Goal: Check status: Check status

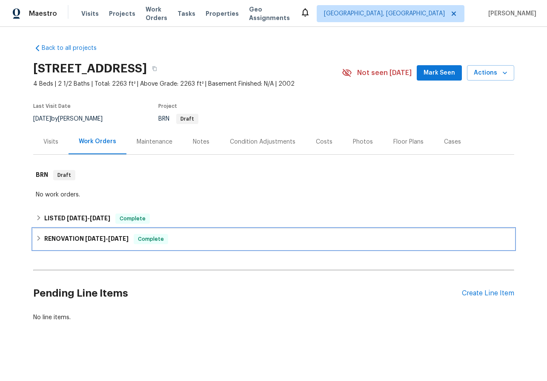
click at [38, 235] on icon at bounding box center [39, 238] width 6 height 6
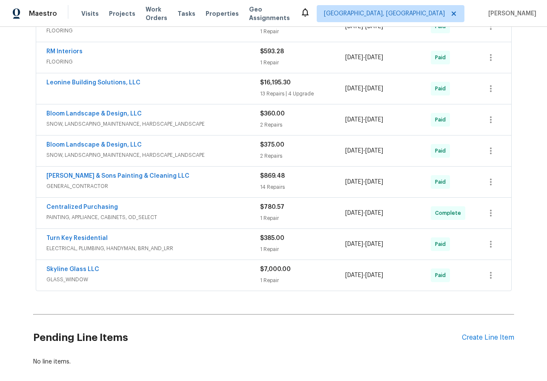
scroll to position [327, 0]
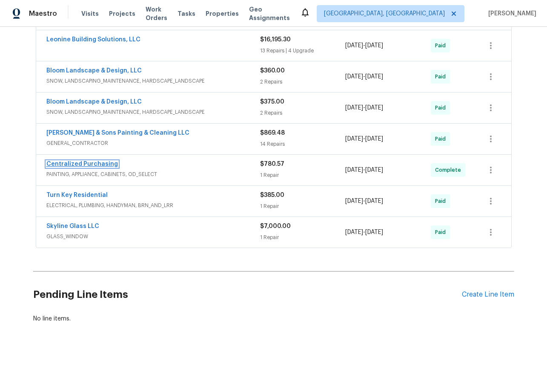
click at [74, 164] on link "Centralized Purchasing" at bounding box center [82, 164] width 72 height 6
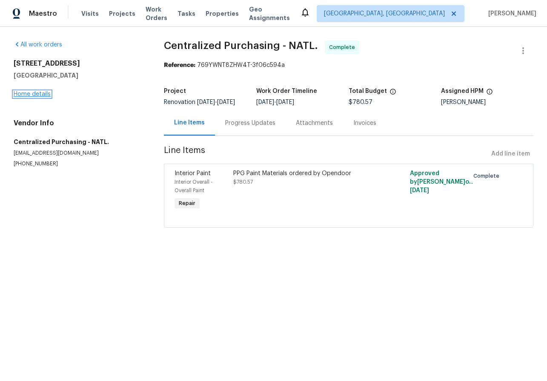
click at [25, 96] on link "Home details" at bounding box center [32, 94] width 37 height 6
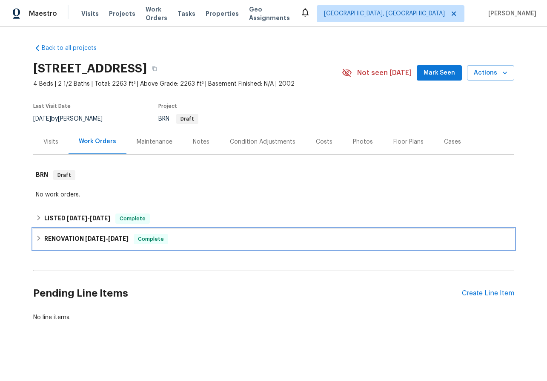
click at [40, 241] on div "RENOVATION [DATE] - [DATE] Complete" at bounding box center [274, 239] width 476 height 10
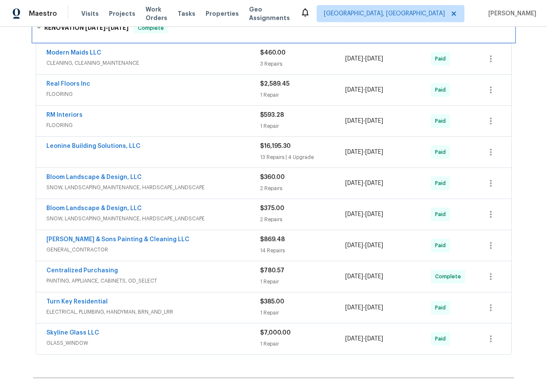
scroll to position [221, 0]
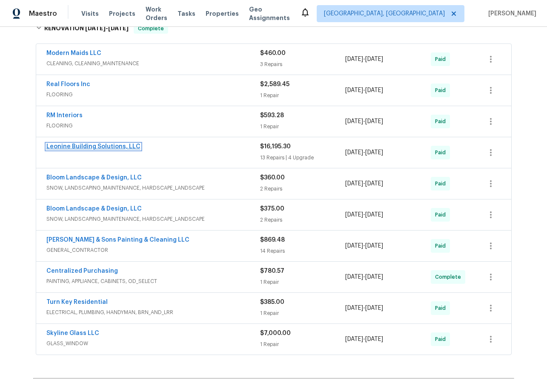
click at [91, 145] on link "Leonine Building Solutions, LLC" at bounding box center [93, 146] width 94 height 6
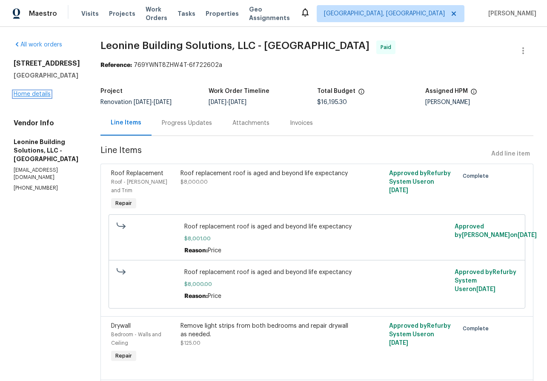
click at [28, 93] on link "Home details" at bounding box center [32, 94] width 37 height 6
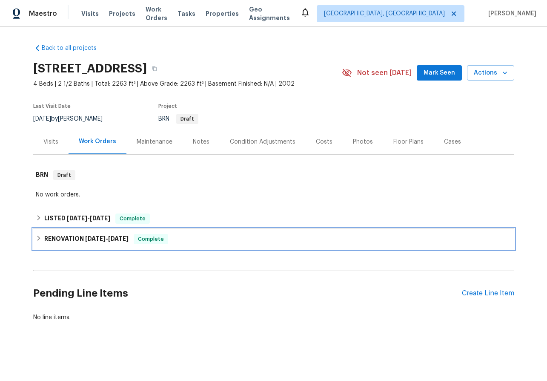
click at [42, 241] on div "RENOVATION [DATE] - [DATE] Complete" at bounding box center [274, 239] width 476 height 10
